Goal: Task Accomplishment & Management: Use online tool/utility

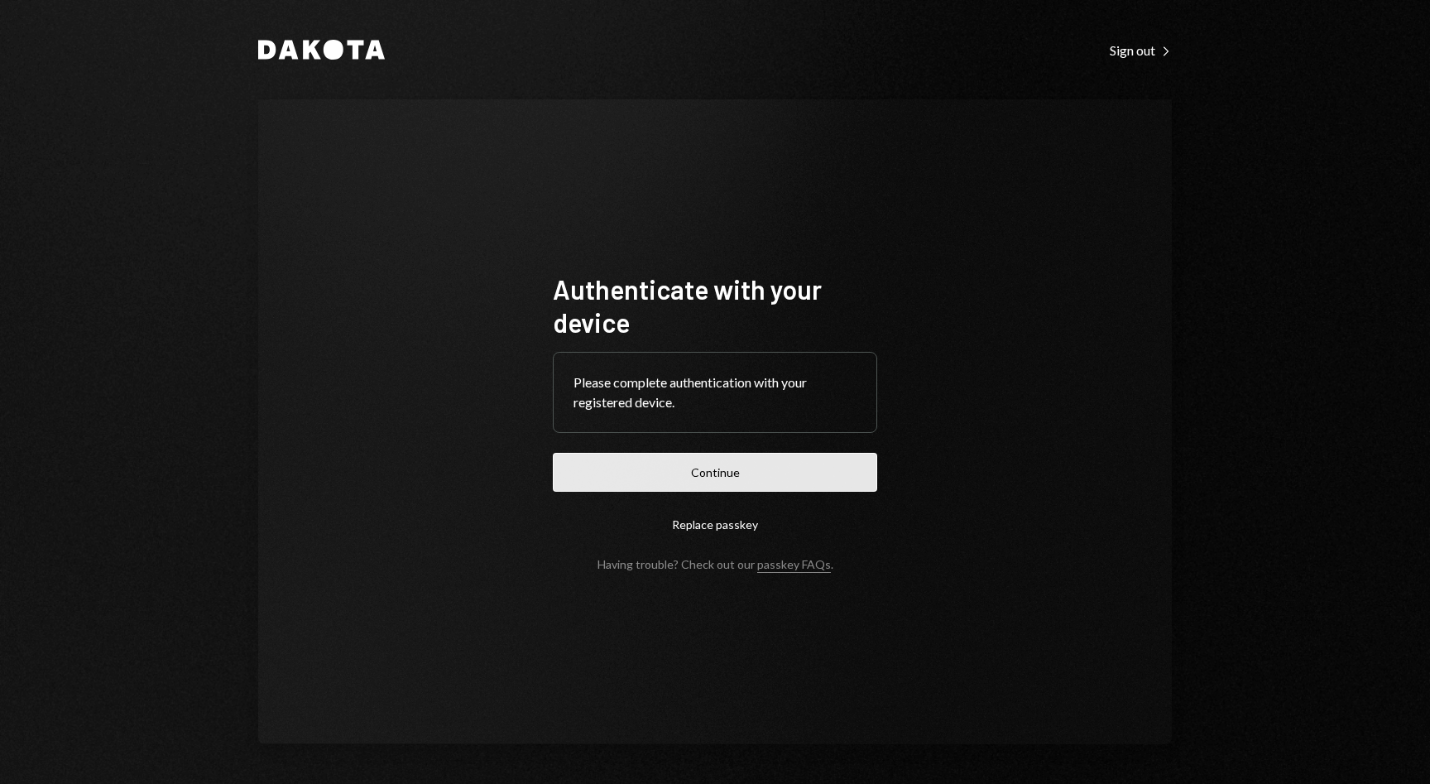
click at [695, 458] on button "Continue" at bounding box center [715, 472] width 324 height 39
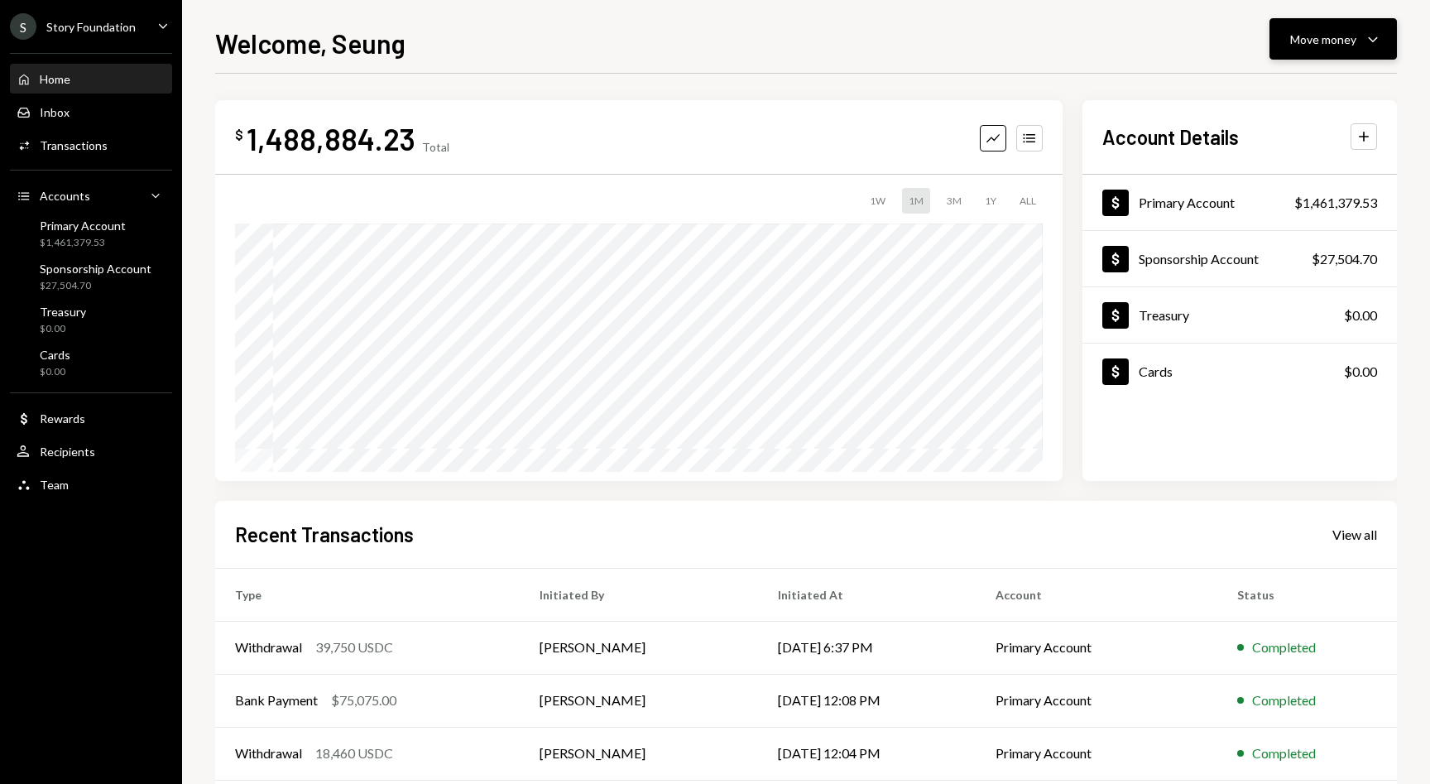
click at [1328, 41] on div "Move money" at bounding box center [1323, 39] width 66 height 17
click at [1274, 170] on div "Deposit" at bounding box center [1319, 163] width 121 height 17
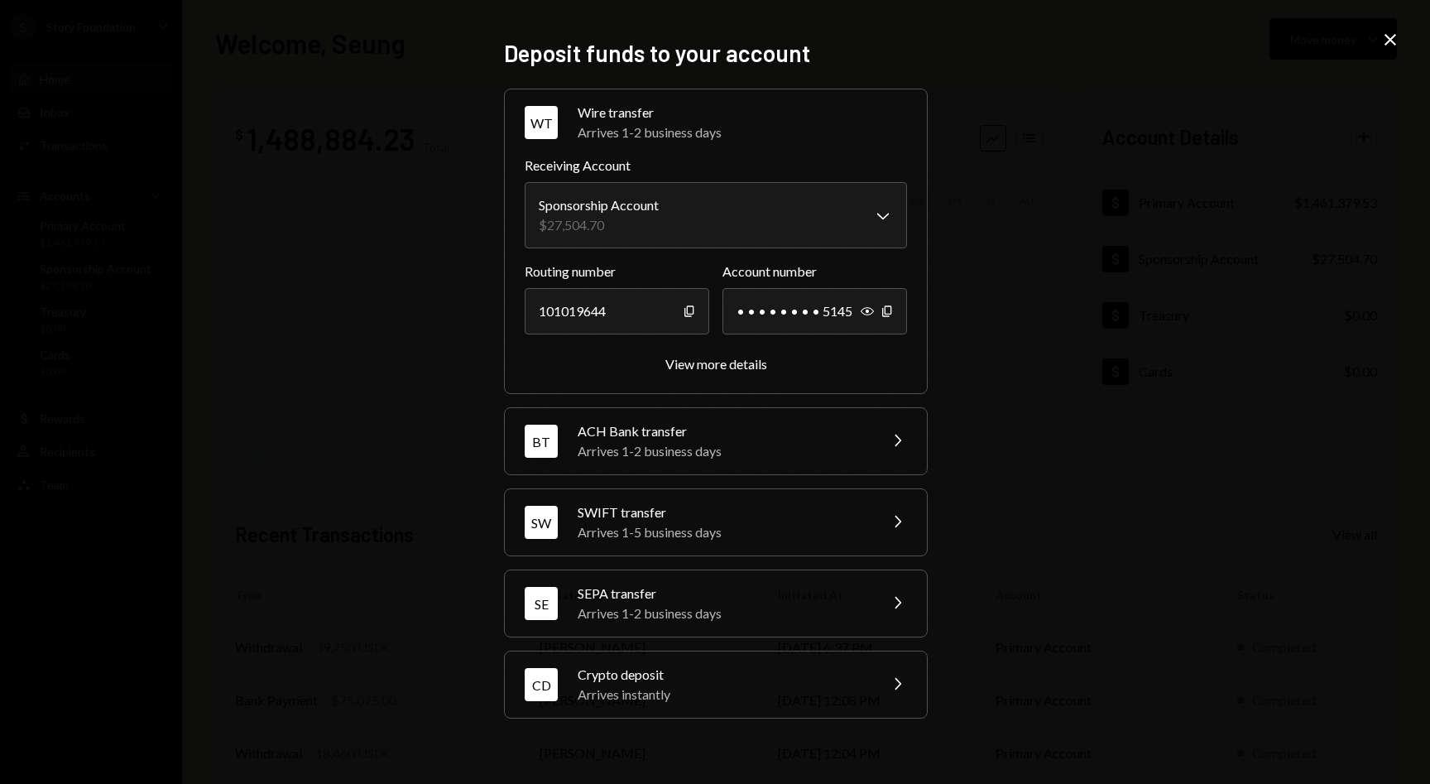
click at [676, 684] on div "Arrives instantly" at bounding box center [723, 694] width 290 height 20
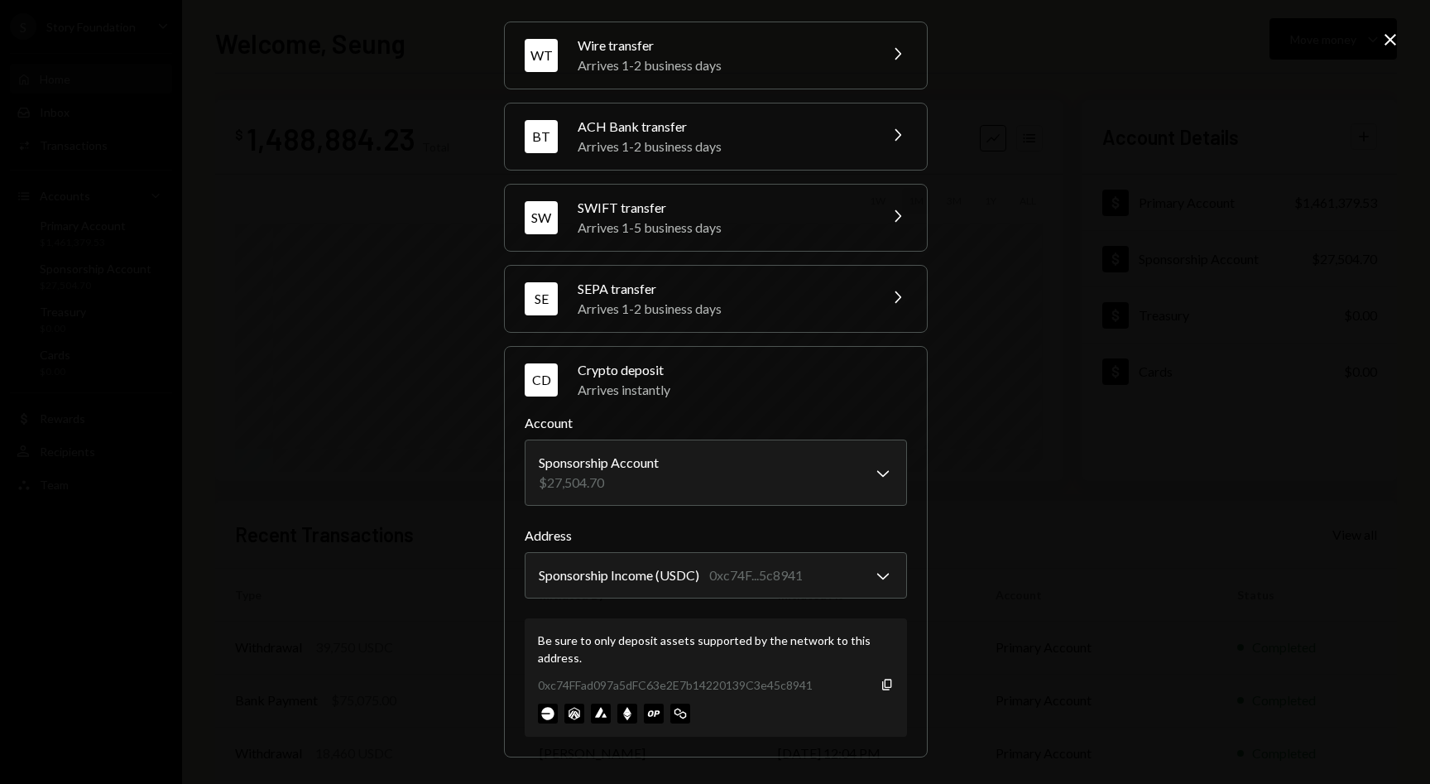
scroll to position [48, 0]
click at [882, 683] on icon "button" at bounding box center [886, 684] width 9 height 11
click at [882, 689] on icon "button" at bounding box center [886, 684] width 9 height 11
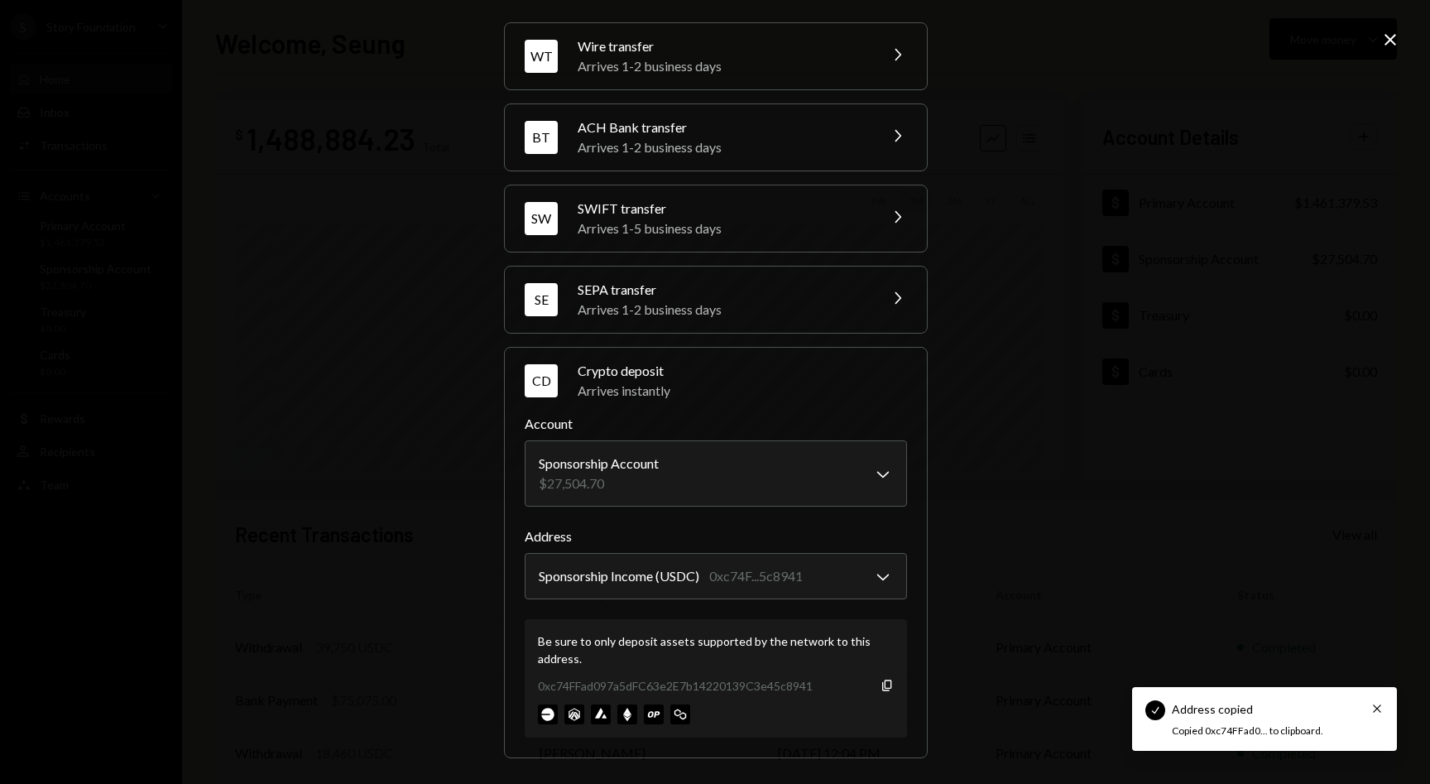
click at [1392, 47] on icon "Close" at bounding box center [1390, 40] width 20 height 20
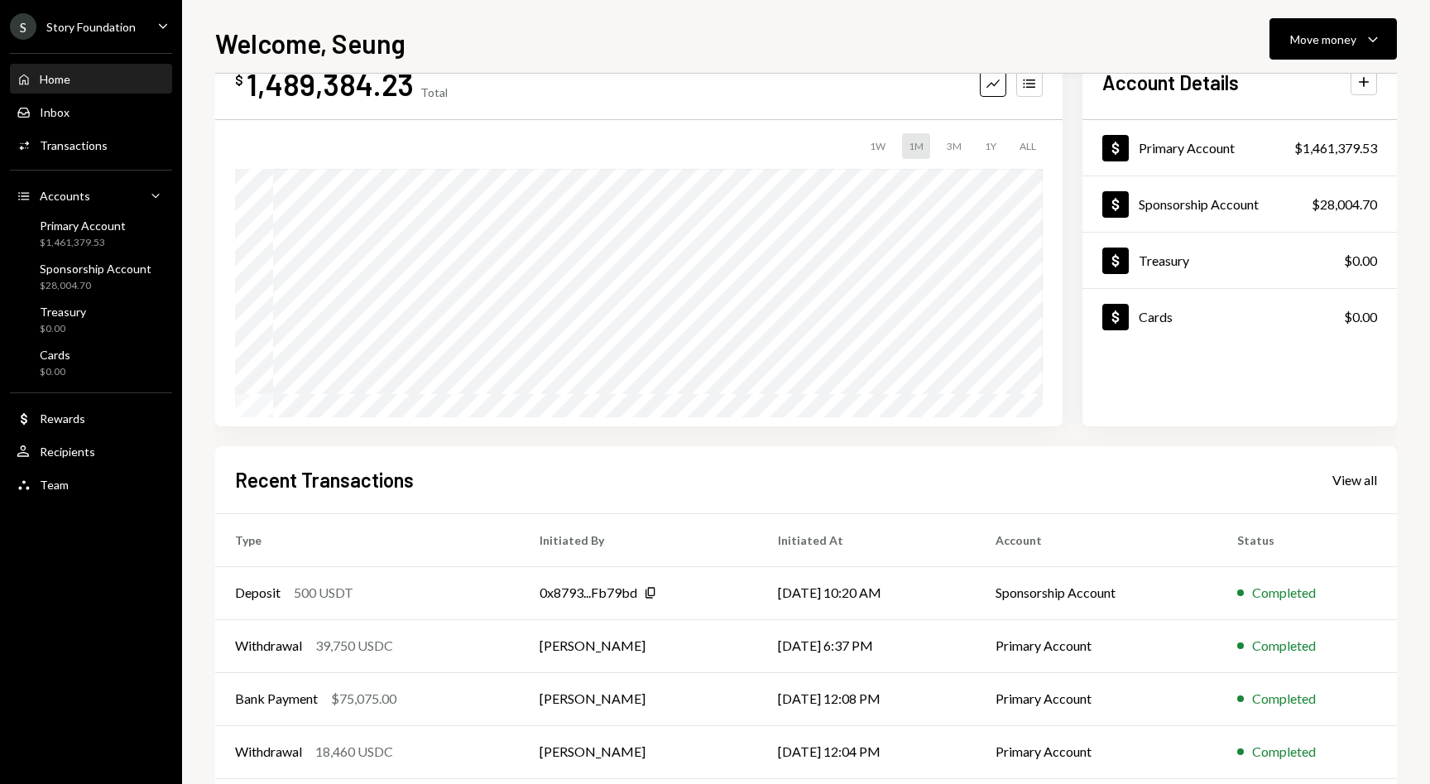
scroll to position [55, 0]
